Goal: Task Accomplishment & Management: Use online tool/utility

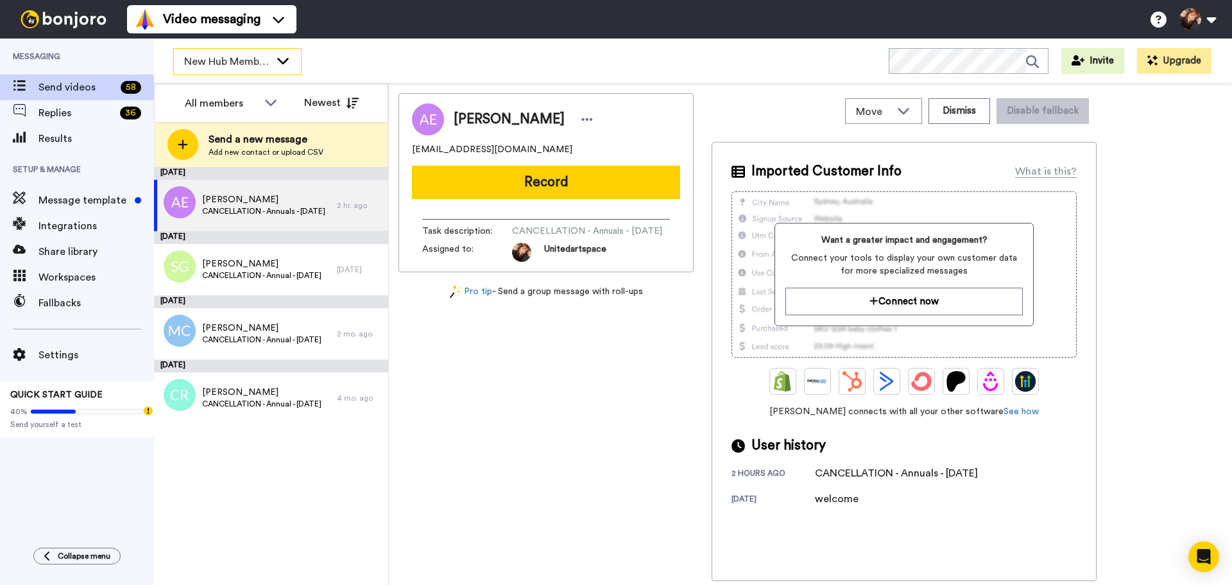
click at [269, 66] on span "New Hub Members" at bounding box center [227, 61] width 86 height 15
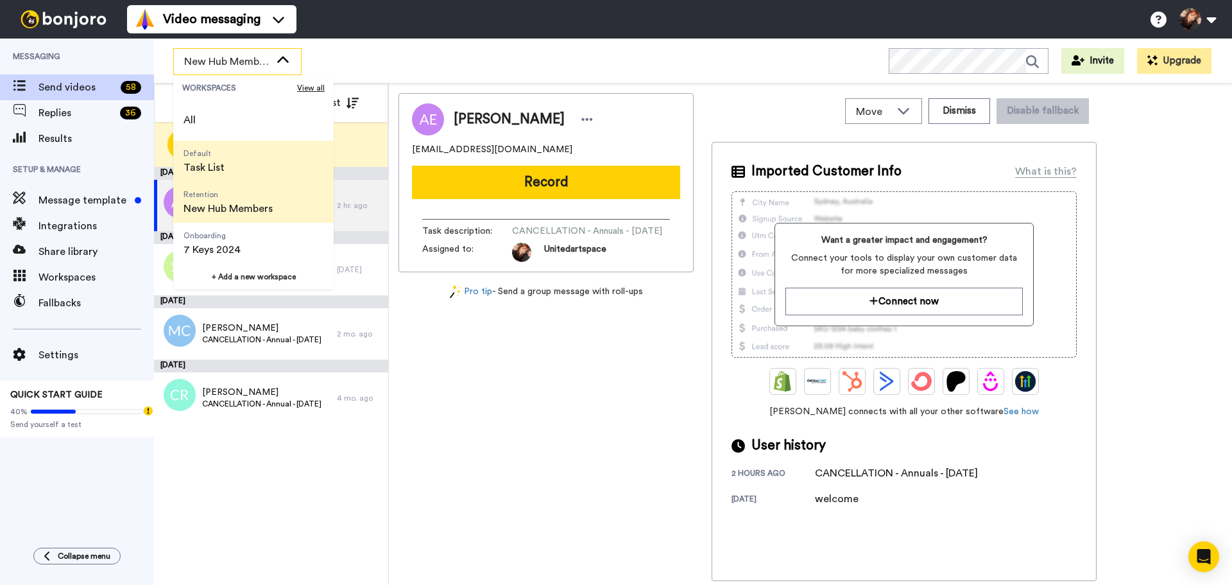
click at [250, 162] on li "Default Task List" at bounding box center [253, 161] width 160 height 41
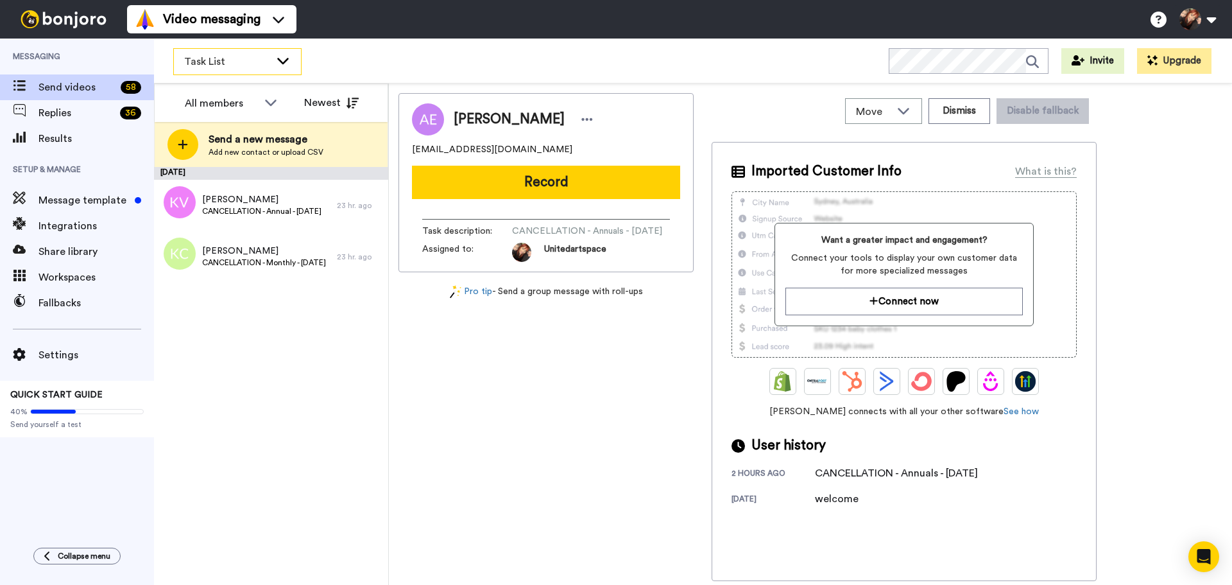
click at [259, 56] on span "Task List" at bounding box center [227, 61] width 86 height 15
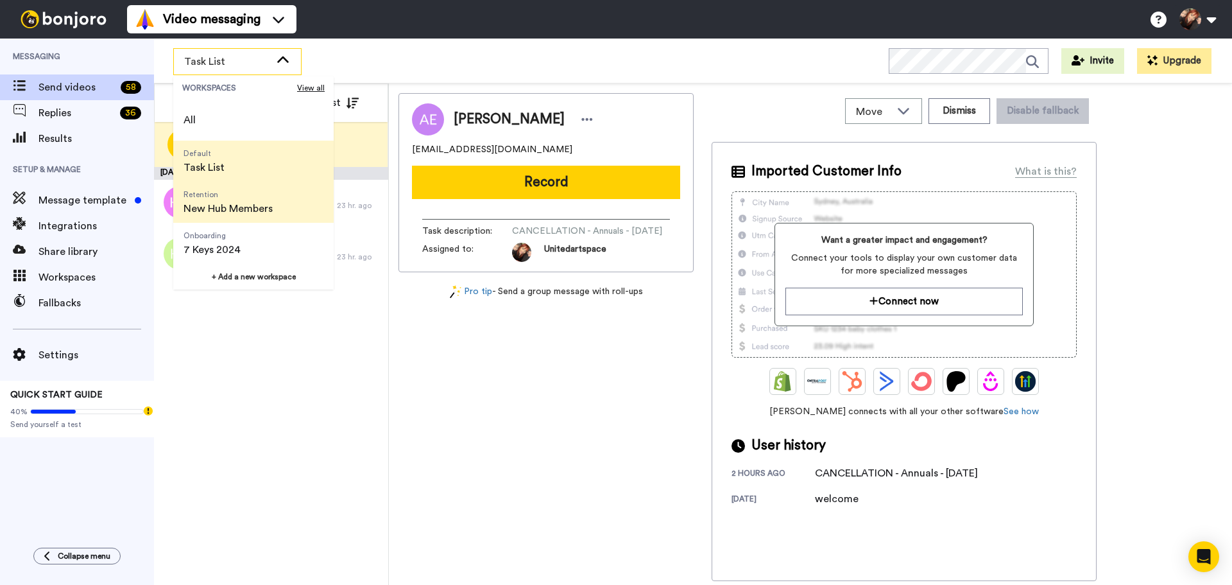
click at [276, 209] on span "Retention New Hub Members" at bounding box center [228, 202] width 110 height 41
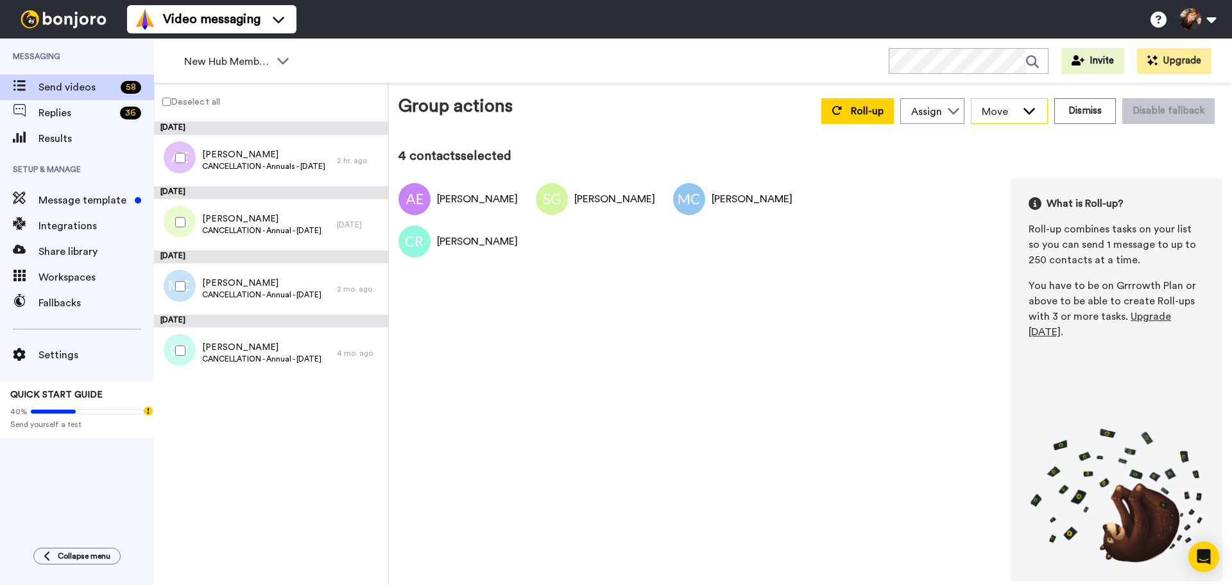
click at [985, 110] on span "Move" at bounding box center [999, 111] width 35 height 15
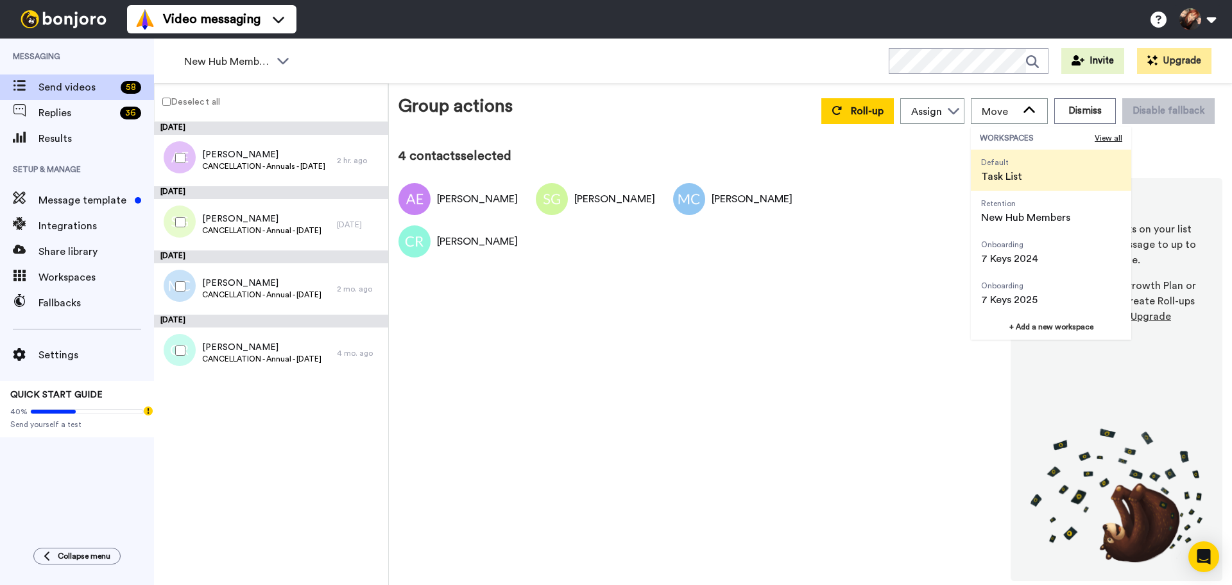
click at [1042, 179] on li "Default Task List" at bounding box center [1051, 170] width 160 height 41
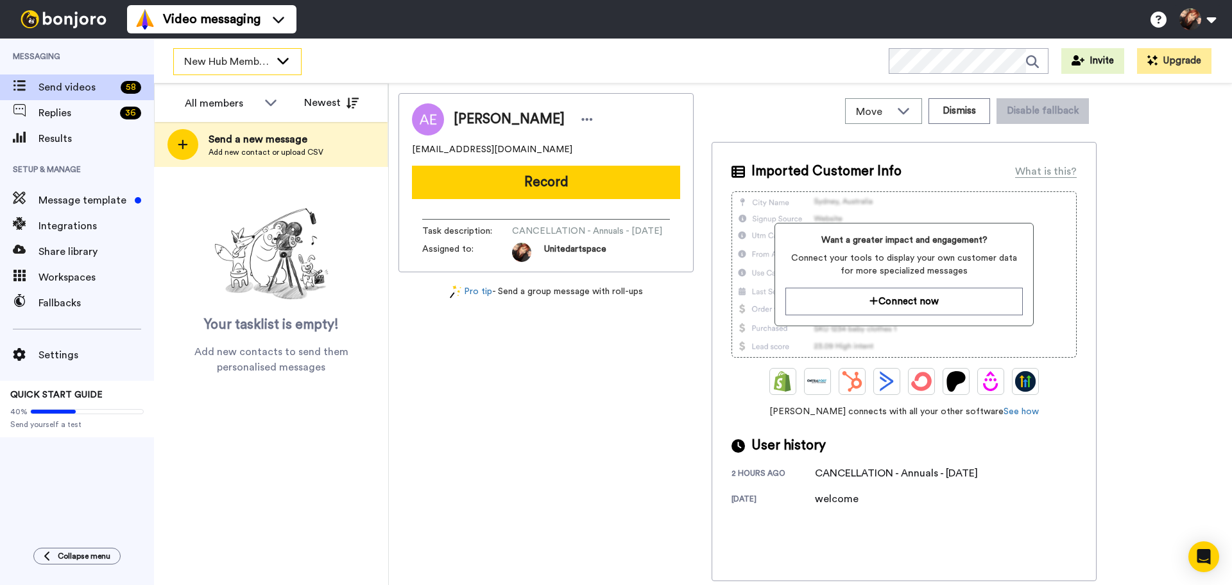
click at [282, 55] on icon at bounding box center [282, 60] width 15 height 13
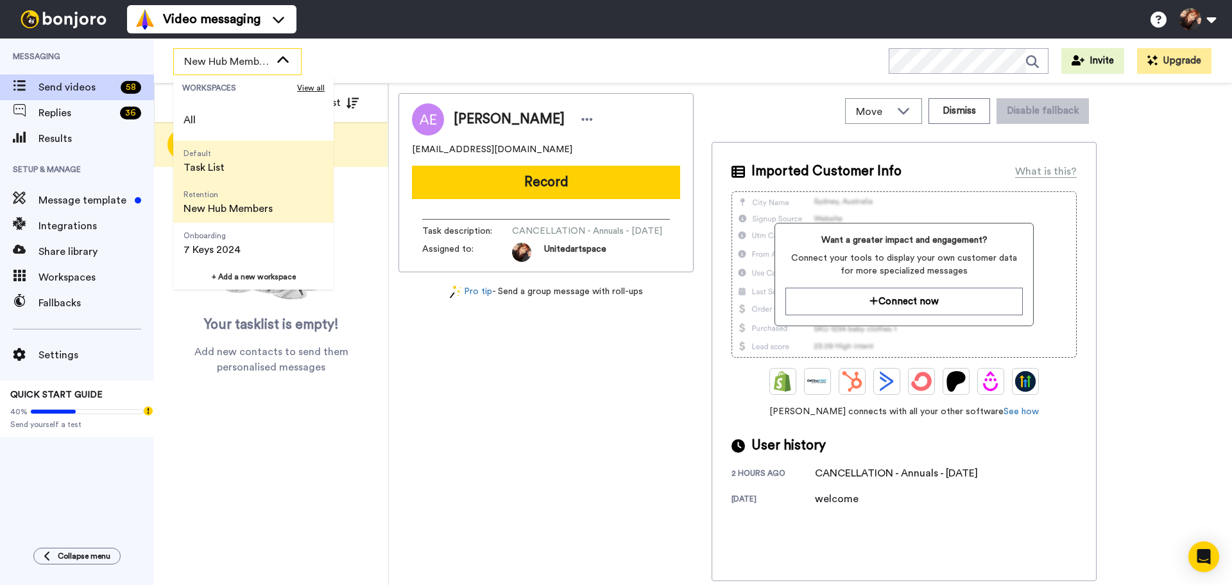
click at [231, 173] on span "Default Task List" at bounding box center [204, 161] width 62 height 41
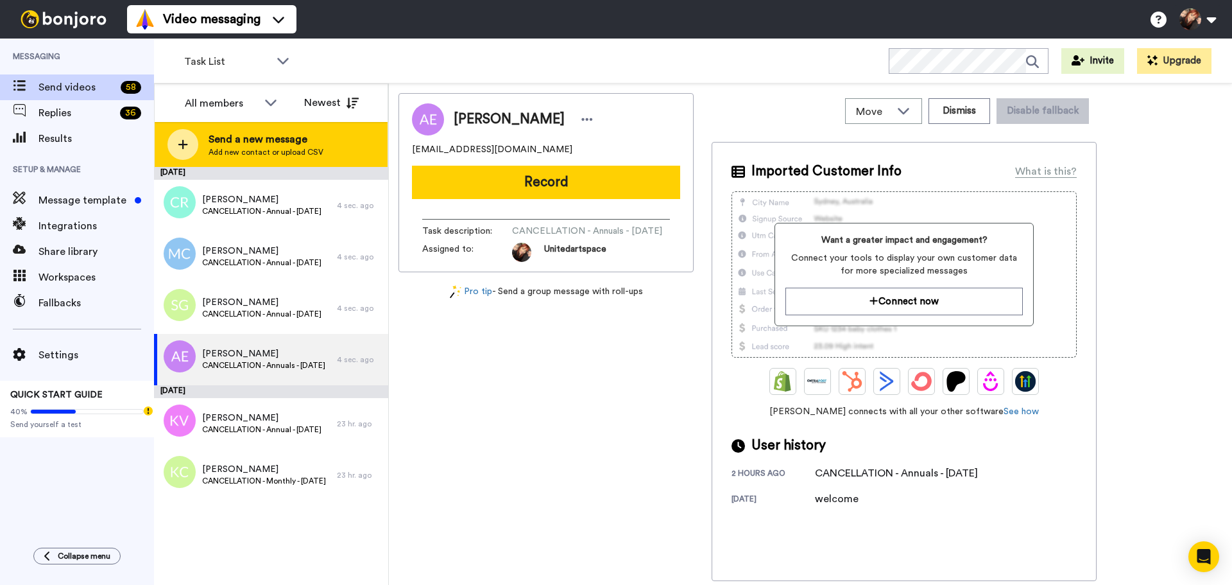
click at [255, 129] on div "Send a new message Add new contact or upload CSV" at bounding box center [271, 144] width 233 height 45
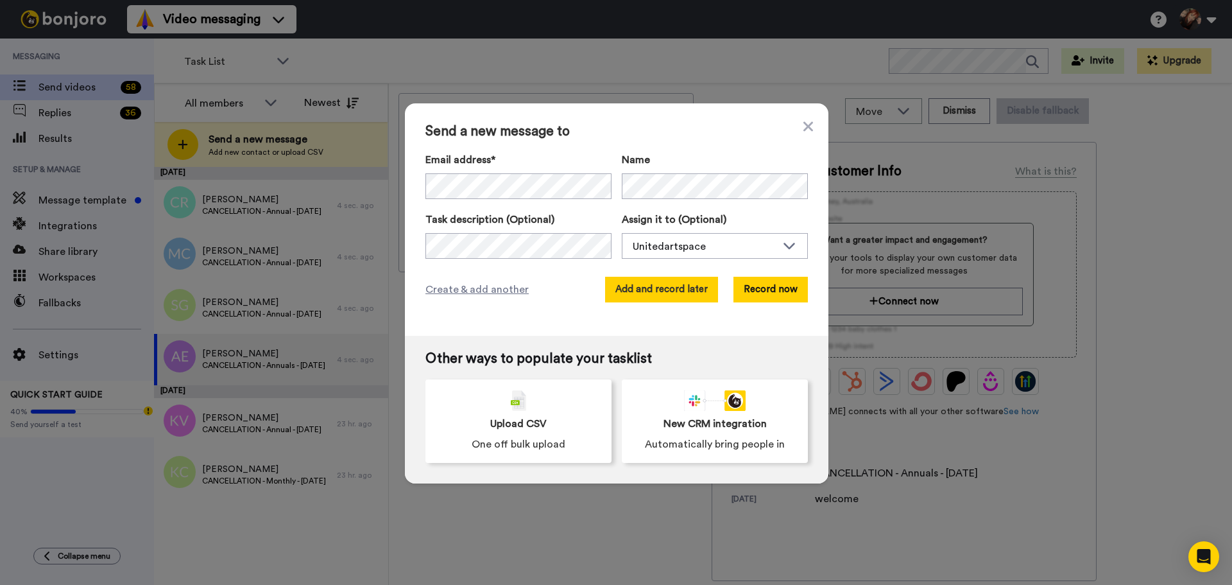
click at [684, 281] on button "Add and record later" at bounding box center [661, 290] width 113 height 26
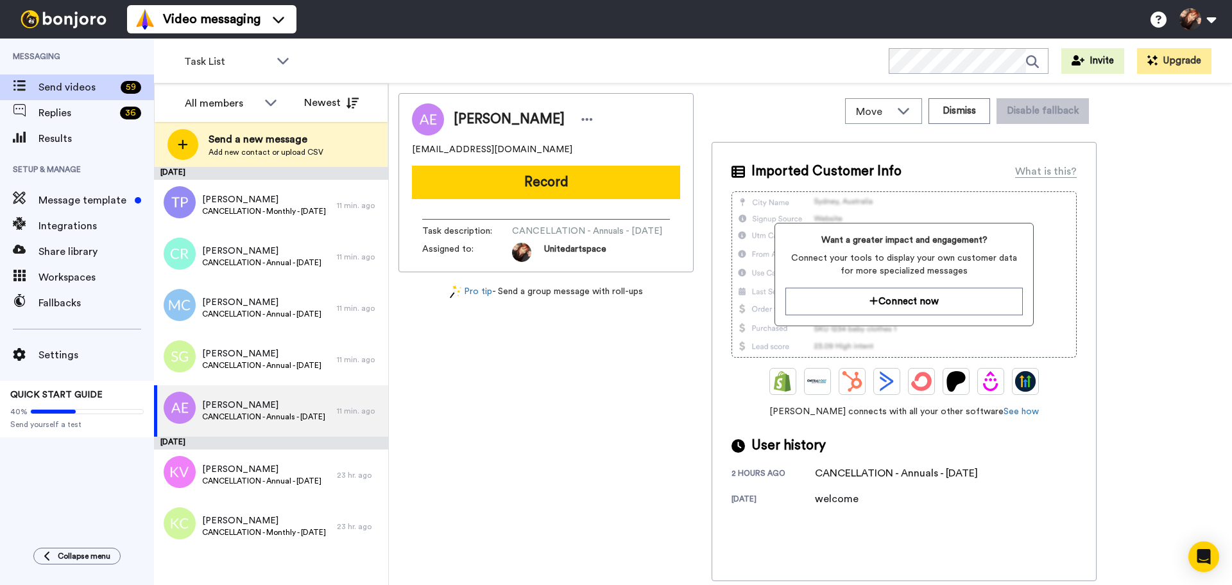
click at [251, 147] on span "Add new contact or upload CSV" at bounding box center [266, 152] width 115 height 10
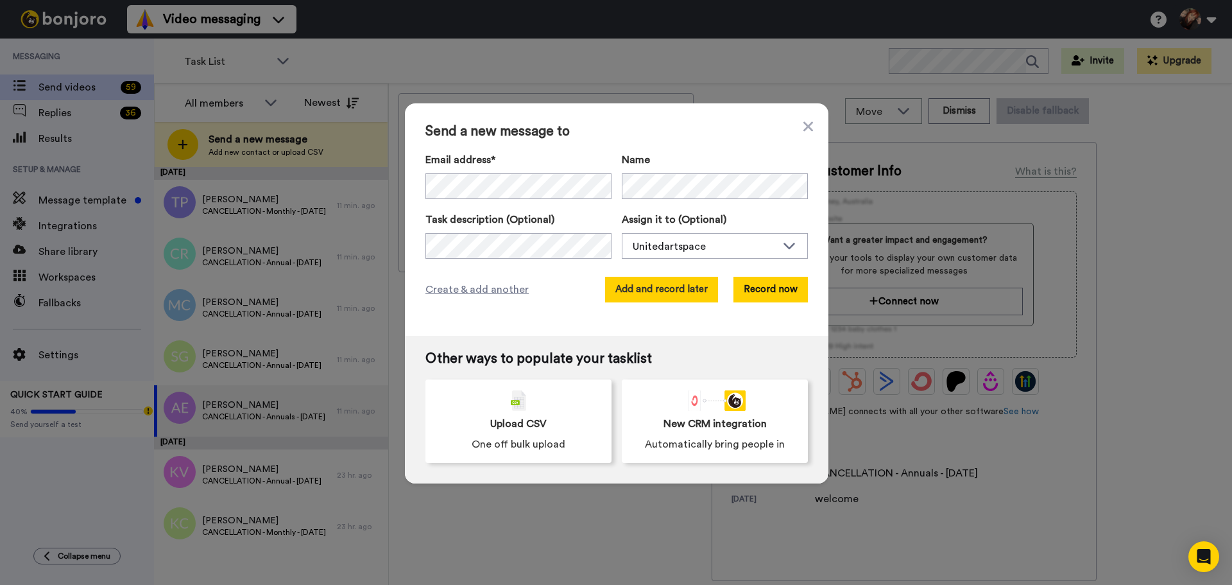
click at [682, 302] on button "Add and record later" at bounding box center [661, 290] width 113 height 26
